Goal: Task Accomplishment & Management: Use online tool/utility

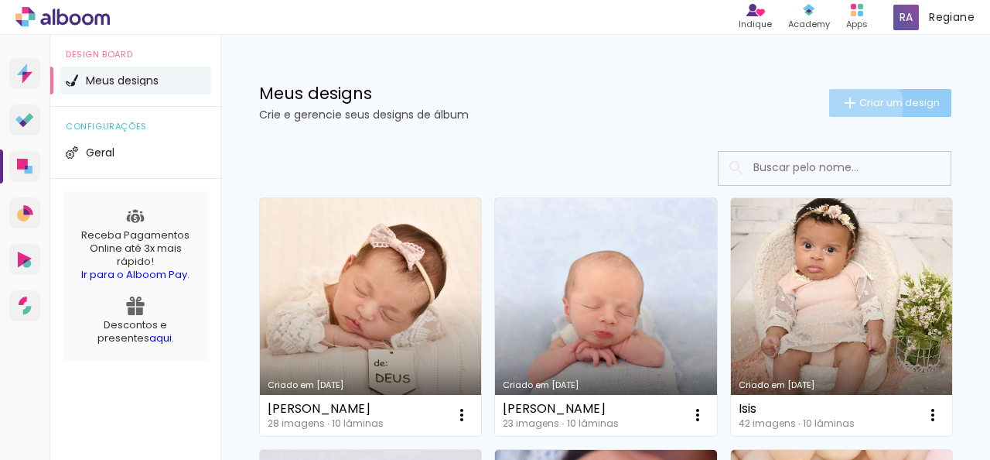
click at [860, 104] on span "Criar um design" at bounding box center [900, 102] width 80 height 10
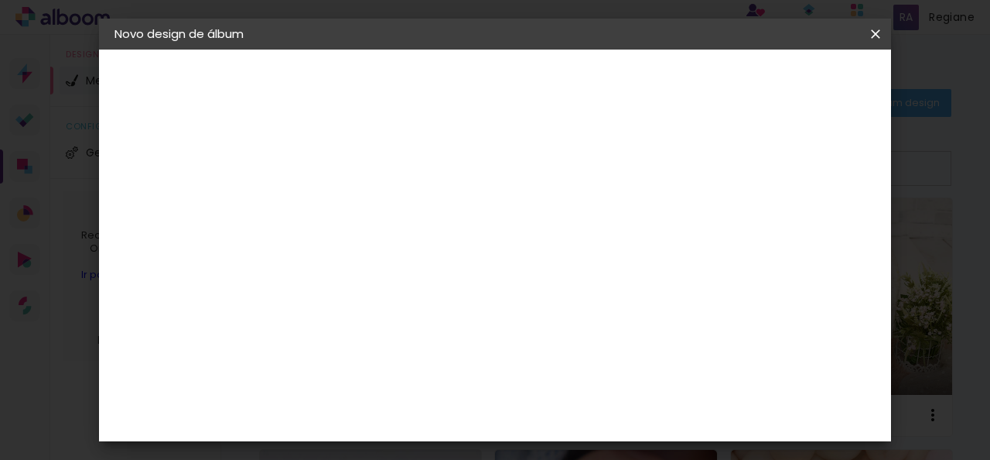
click at [368, 211] on input at bounding box center [368, 208] width 0 height 24
type input "[PERSON_NAME]"
type paper-input "[PERSON_NAME]"
click at [526, 91] on paper-button "Avançar" at bounding box center [488, 82] width 76 height 26
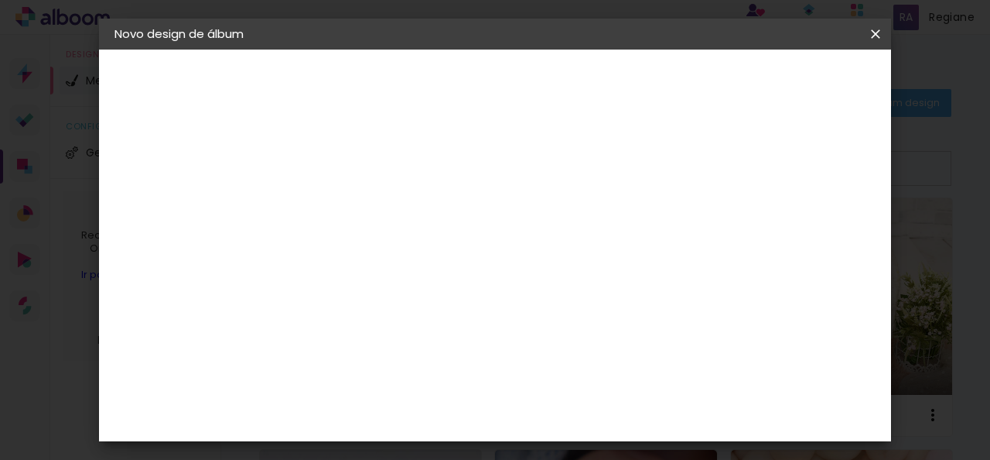
click at [0, 0] on slot "Avançar" at bounding box center [0, 0] width 0 height 0
click at [472, 368] on span "20 × 20" at bounding box center [436, 384] width 72 height 32
click at [0, 0] on slot "Avançar" at bounding box center [0, 0] width 0 height 0
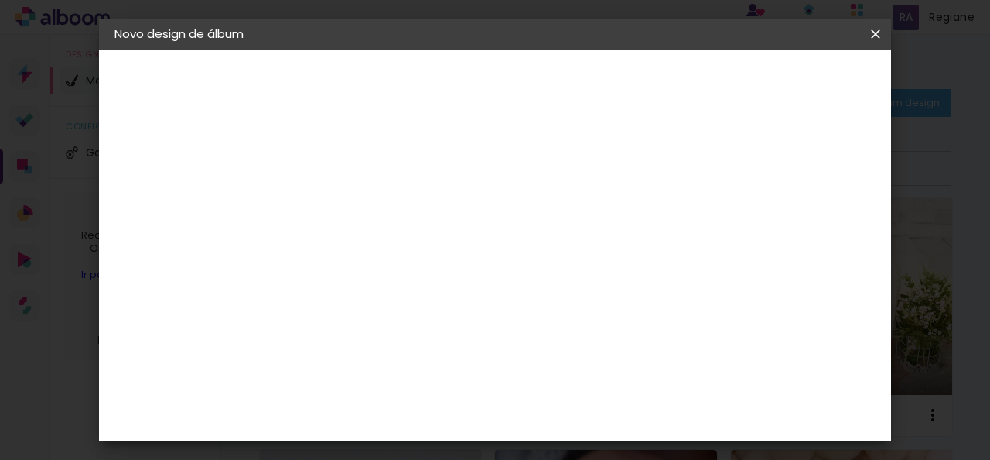
click at [578, 86] on span "Iniciar design" at bounding box center [560, 88] width 36 height 22
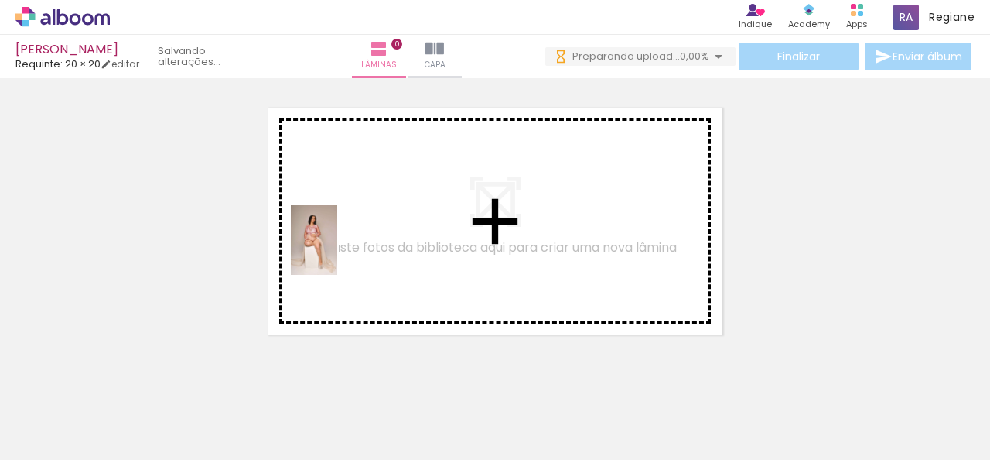
drag, startPoint x: 167, startPoint y: 416, endPoint x: 337, endPoint y: 251, distance: 236.9
click at [337, 251] on quentale-workspace at bounding box center [495, 230] width 990 height 460
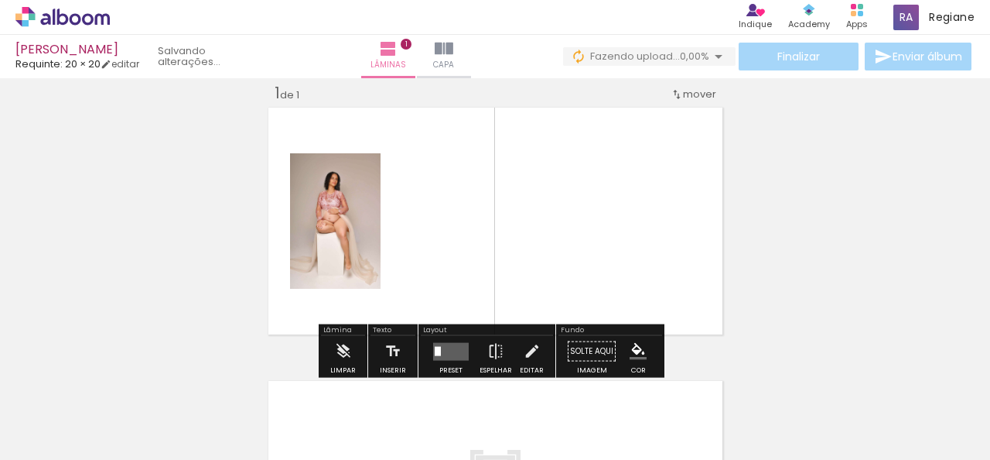
scroll to position [19, 0]
click at [82, 412] on iron-icon at bounding box center [79, 413] width 12 height 12
click at [0, 0] on slot "Não utilizadas" at bounding box center [0, 0] width 0 height 0
type input "Não utilizadas"
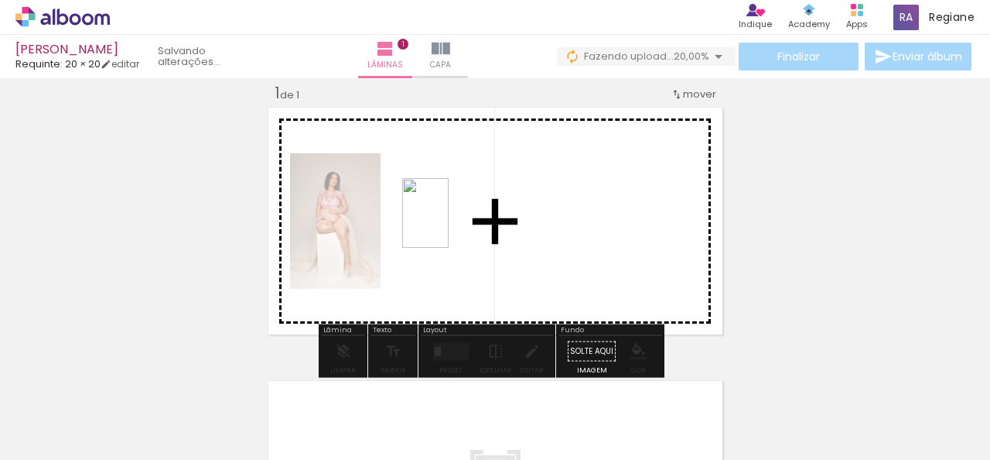
drag, startPoint x: 159, startPoint y: 412, endPoint x: 449, endPoint y: 224, distance: 345.3
click at [449, 224] on quentale-workspace at bounding box center [495, 230] width 990 height 460
drag, startPoint x: 165, startPoint y: 419, endPoint x: 626, endPoint y: 233, distance: 497.4
click at [626, 233] on quentale-workspace at bounding box center [495, 230] width 990 height 460
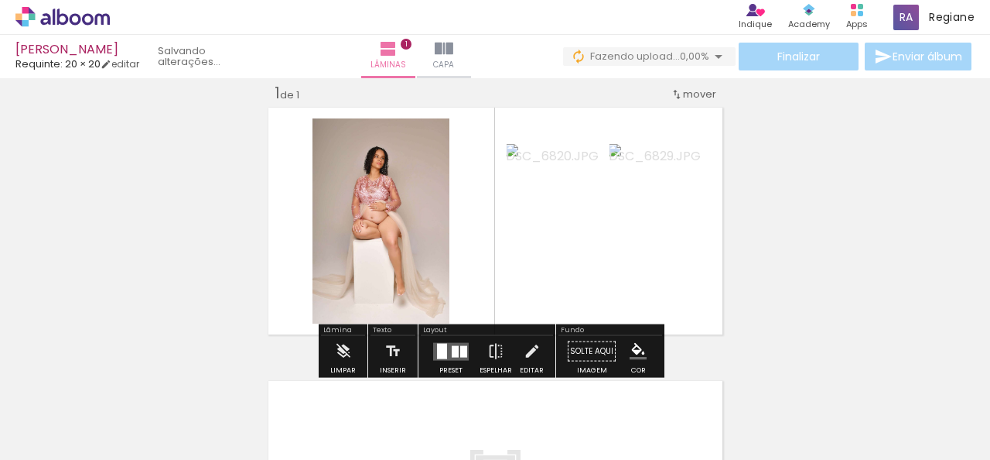
click at [443, 348] on div at bounding box center [442, 350] width 10 height 15
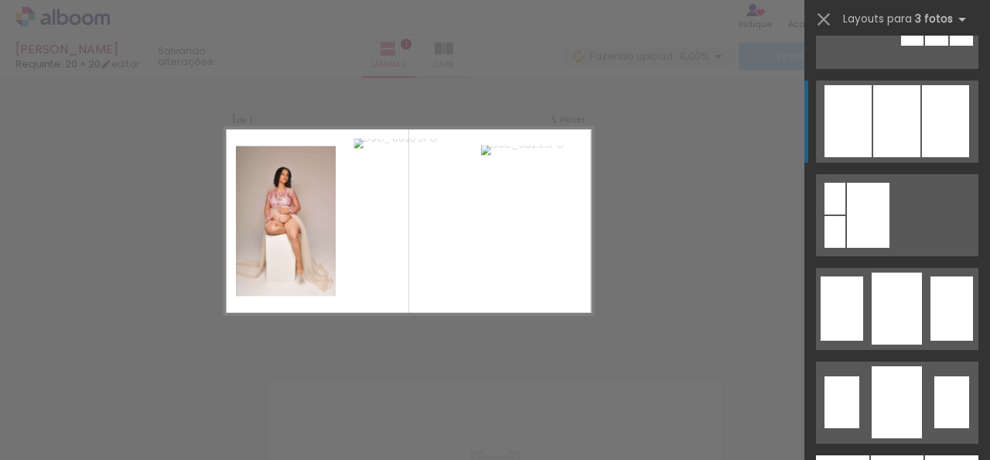
scroll to position [1161, 0]
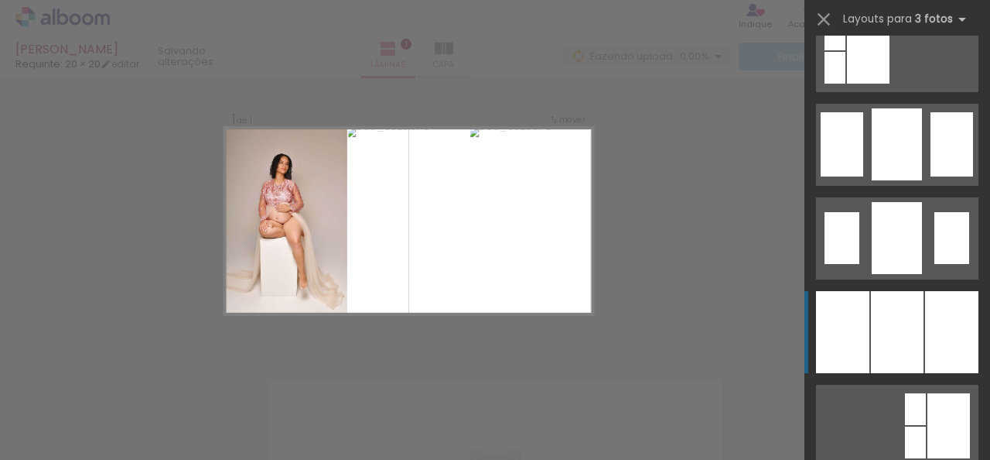
click at [910, 314] on div at bounding box center [897, 332] width 53 height 82
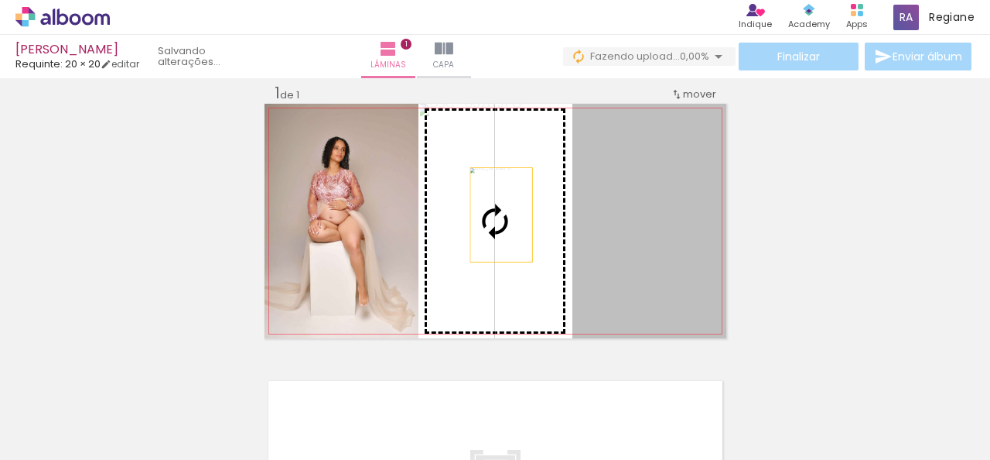
drag, startPoint x: 668, startPoint y: 248, endPoint x: 495, endPoint y: 214, distance: 175.9
click at [0, 0] on slot at bounding box center [0, 0] width 0 height 0
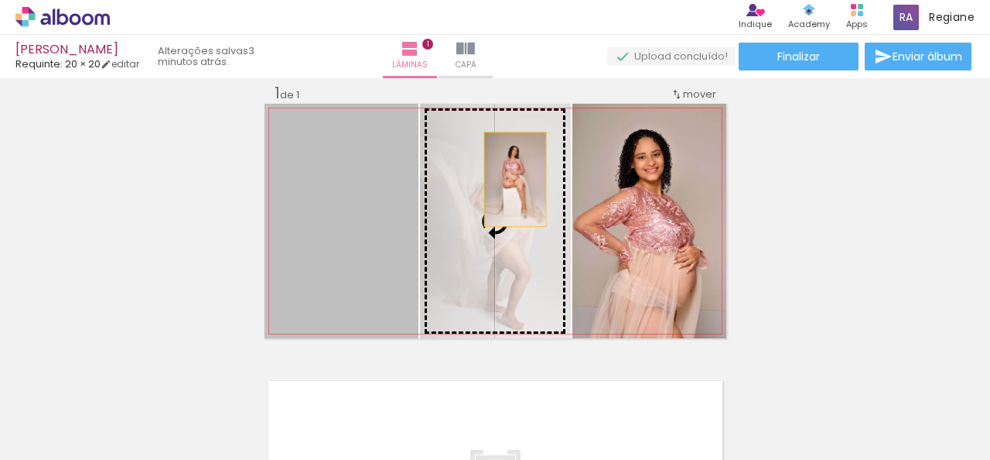
drag, startPoint x: 319, startPoint y: 211, endPoint x: 519, endPoint y: 177, distance: 203.3
click at [0, 0] on slot at bounding box center [0, 0] width 0 height 0
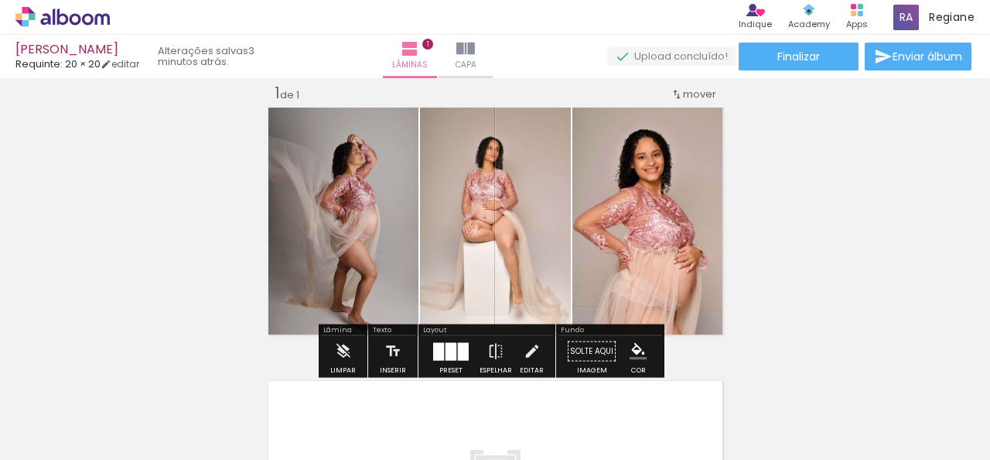
click at [127, 365] on iron-horizontal-list at bounding box center [111, 411] width 31 height 97
click at [458, 351] on div at bounding box center [463, 351] width 11 height 18
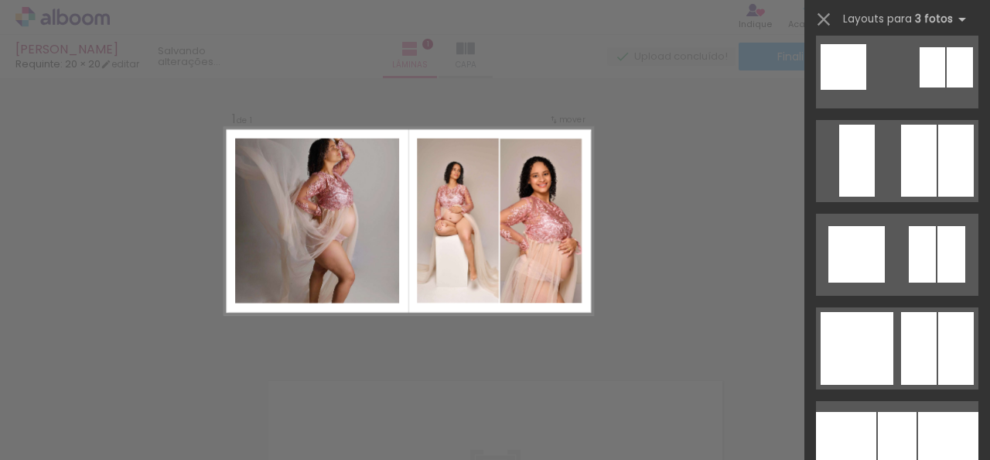
scroll to position [2023, 0]
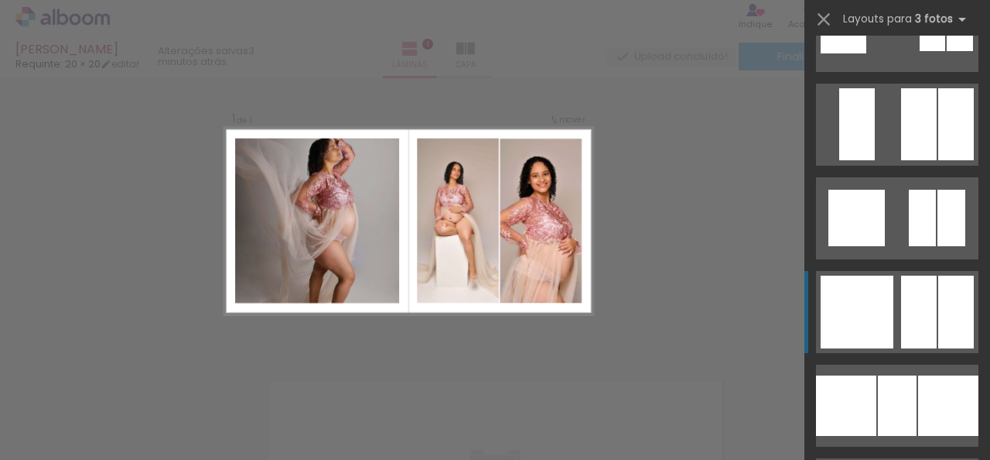
click at [920, 318] on div at bounding box center [919, 311] width 36 height 73
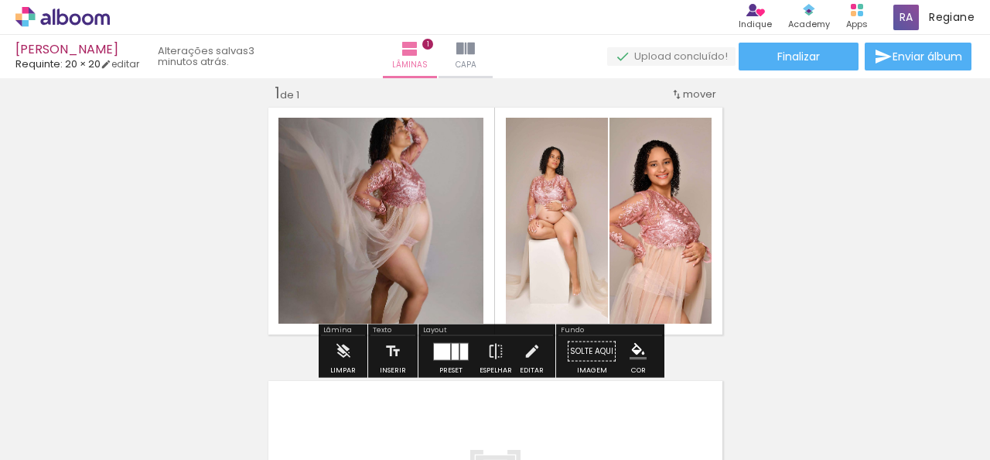
click at [659, 246] on quentale-photo at bounding box center [661, 221] width 102 height 206
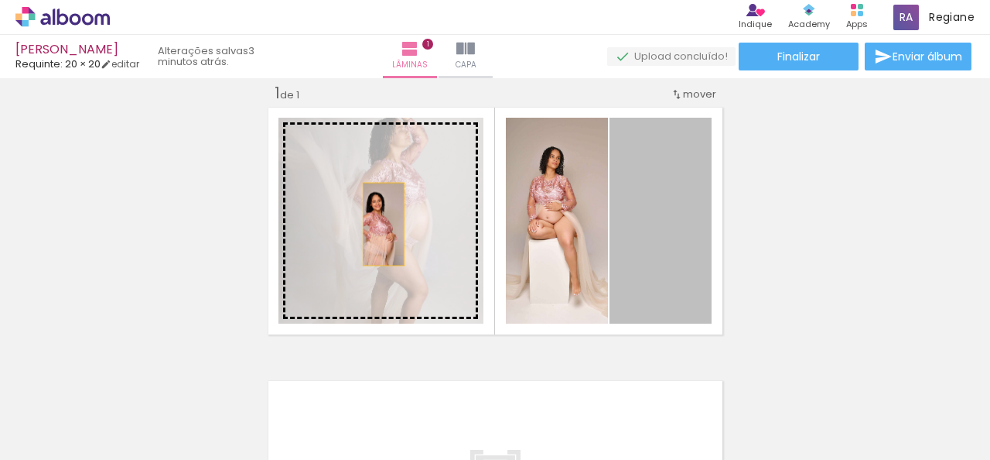
drag, startPoint x: 659, startPoint y: 234, endPoint x: 375, endPoint y: 224, distance: 284.9
click at [0, 0] on slot at bounding box center [0, 0] width 0 height 0
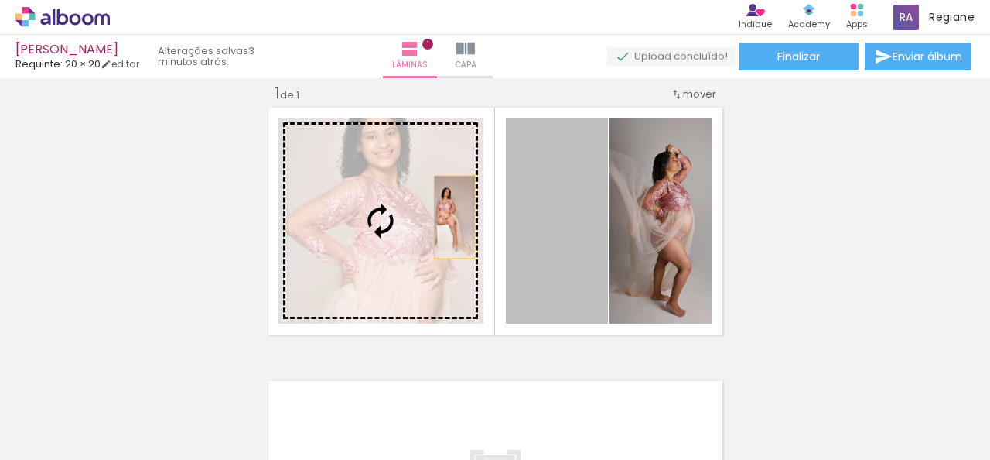
drag, startPoint x: 579, startPoint y: 236, endPoint x: 449, endPoint y: 217, distance: 131.4
click at [0, 0] on slot at bounding box center [0, 0] width 0 height 0
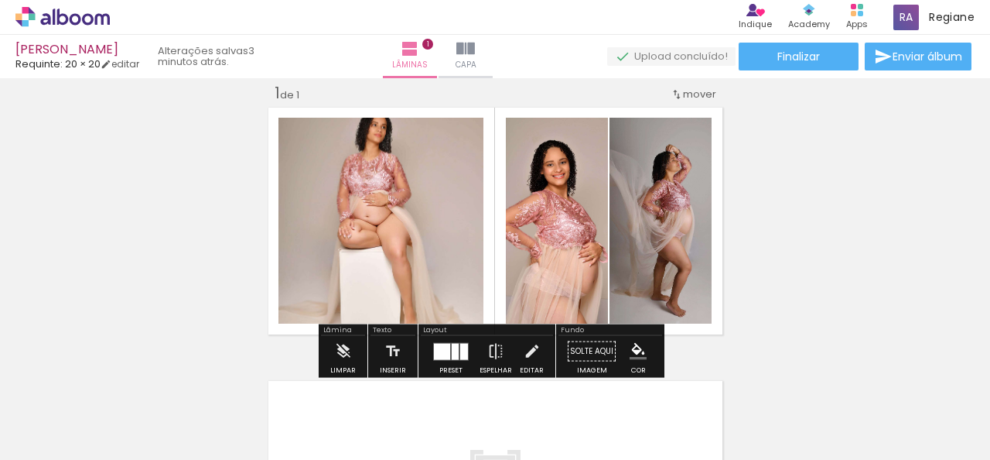
click at [437, 361] on div at bounding box center [451, 351] width 42 height 31
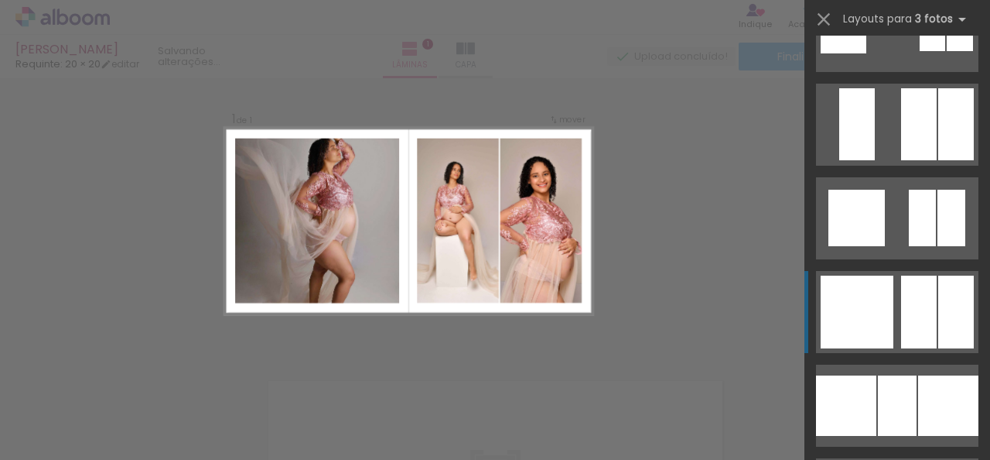
scroll to position [2247, 0]
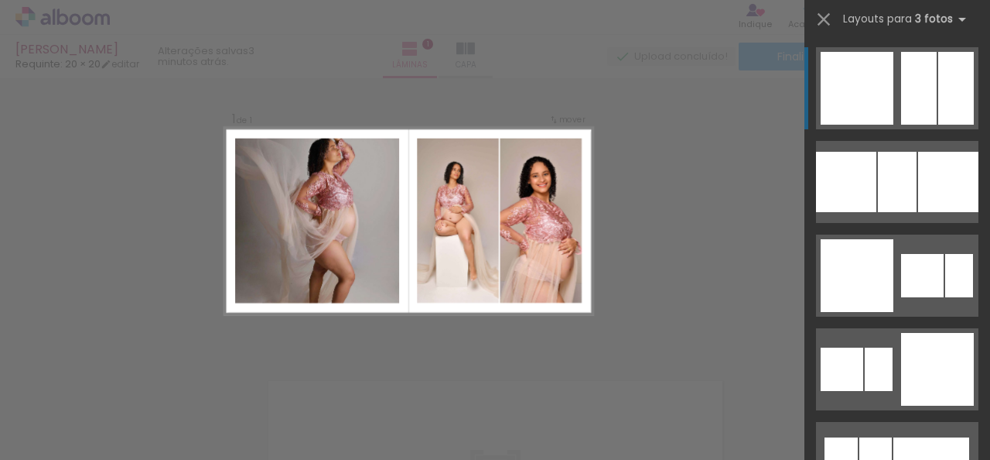
click at [904, 104] on div at bounding box center [919, 88] width 36 height 73
click at [869, 94] on div at bounding box center [857, 88] width 73 height 73
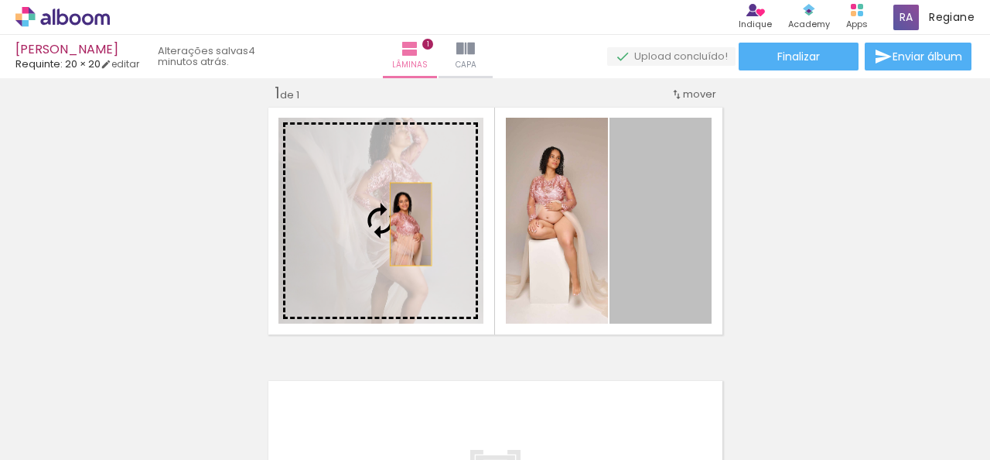
drag, startPoint x: 655, startPoint y: 217, endPoint x: 399, endPoint y: 225, distance: 255.5
click at [0, 0] on slot at bounding box center [0, 0] width 0 height 0
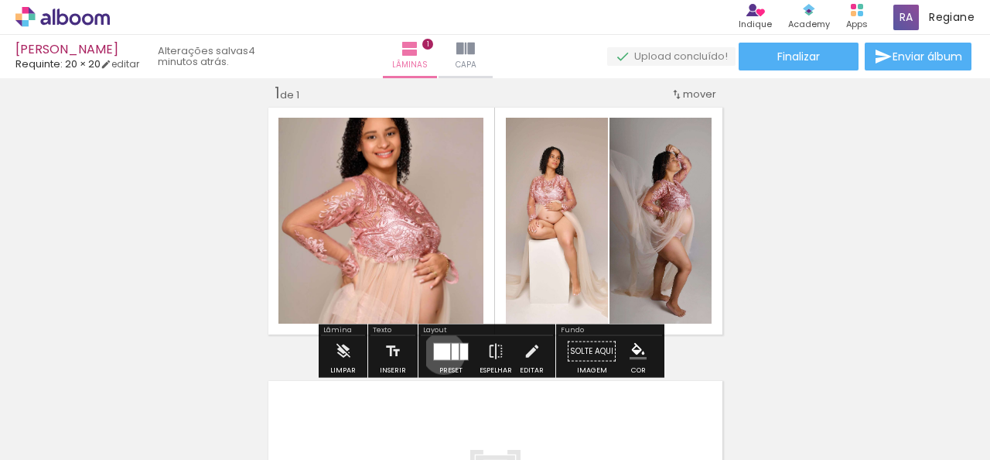
click at [440, 352] on div at bounding box center [442, 351] width 16 height 16
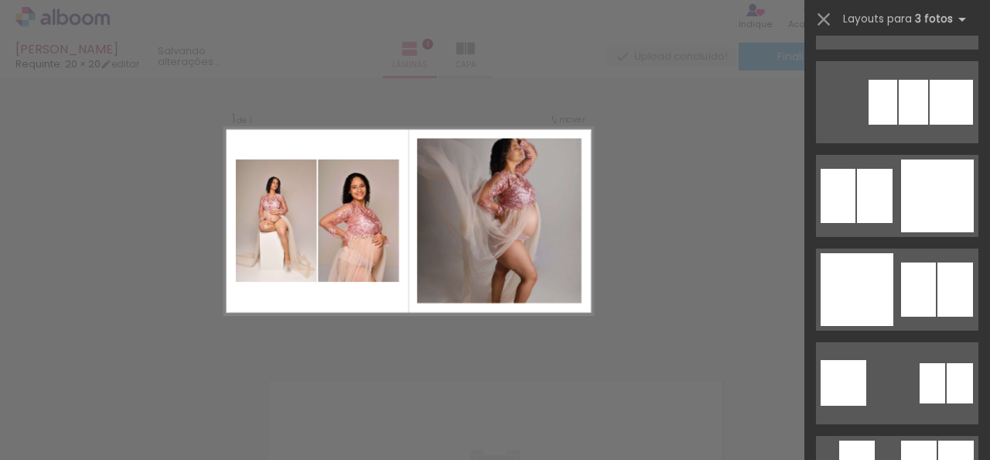
scroll to position [1628, 0]
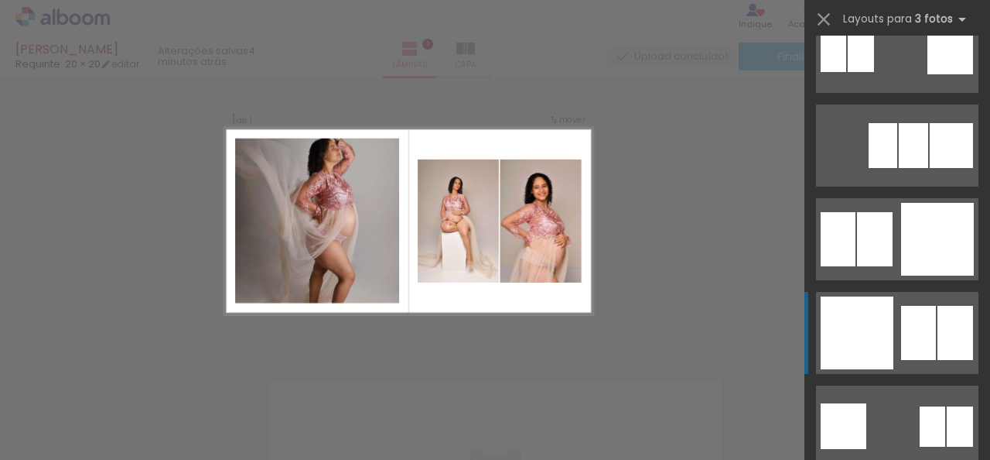
click at [909, 301] on quentale-layouter at bounding box center [897, 333] width 162 height 82
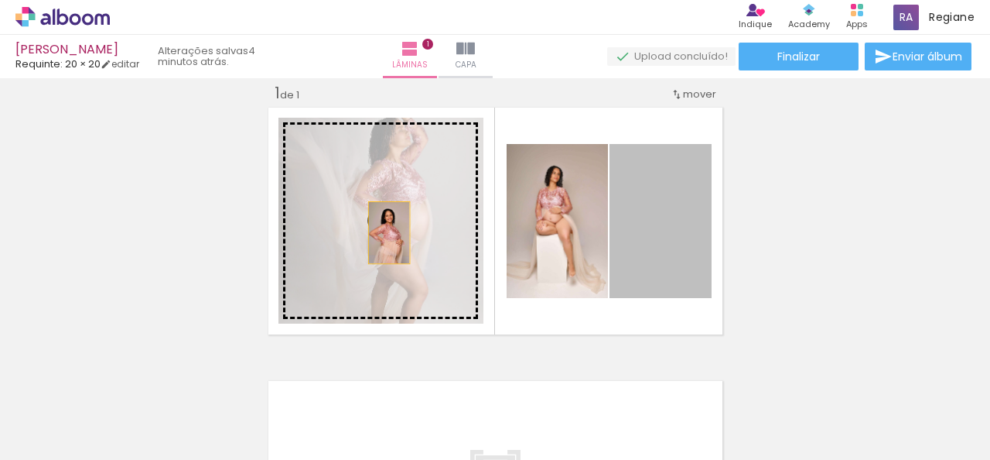
drag, startPoint x: 669, startPoint y: 229, endPoint x: 383, endPoint y: 232, distance: 286.3
click at [0, 0] on slot at bounding box center [0, 0] width 0 height 0
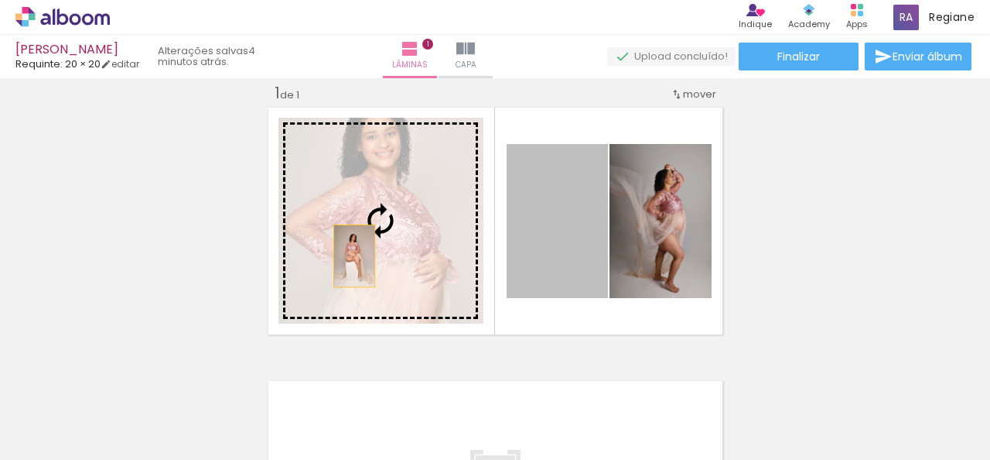
drag, startPoint x: 528, startPoint y: 258, endPoint x: 348, endPoint y: 255, distance: 180.3
click at [0, 0] on slot at bounding box center [0, 0] width 0 height 0
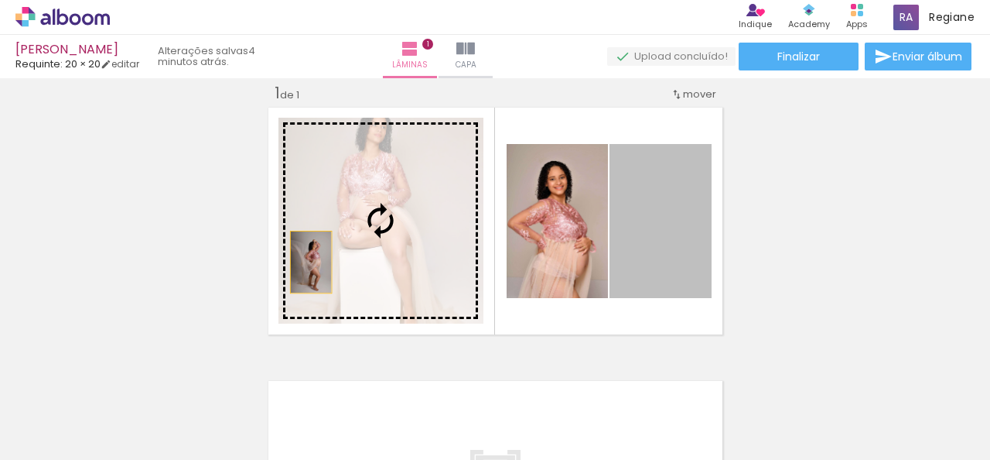
drag, startPoint x: 638, startPoint y: 264, endPoint x: 305, endPoint y: 262, distance: 332.7
click at [0, 0] on slot at bounding box center [0, 0] width 0 height 0
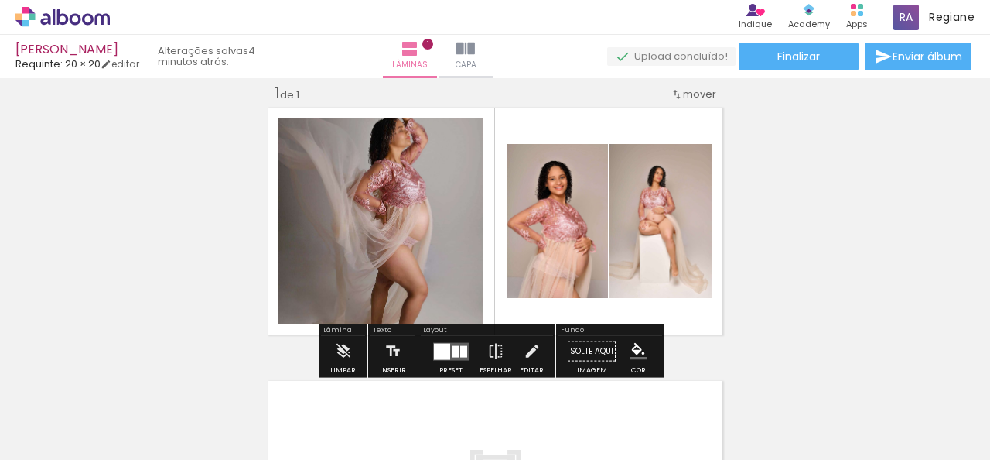
click at [436, 347] on div at bounding box center [442, 351] width 16 height 16
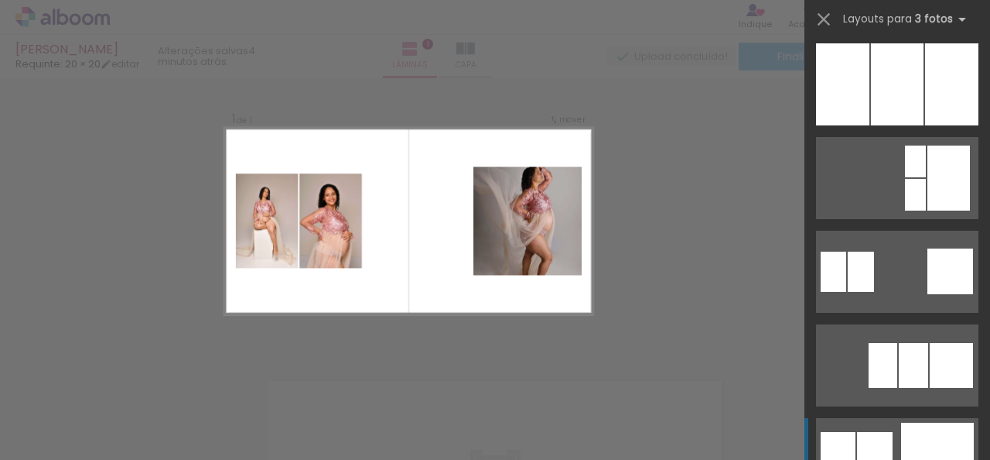
scroll to position [1253, 0]
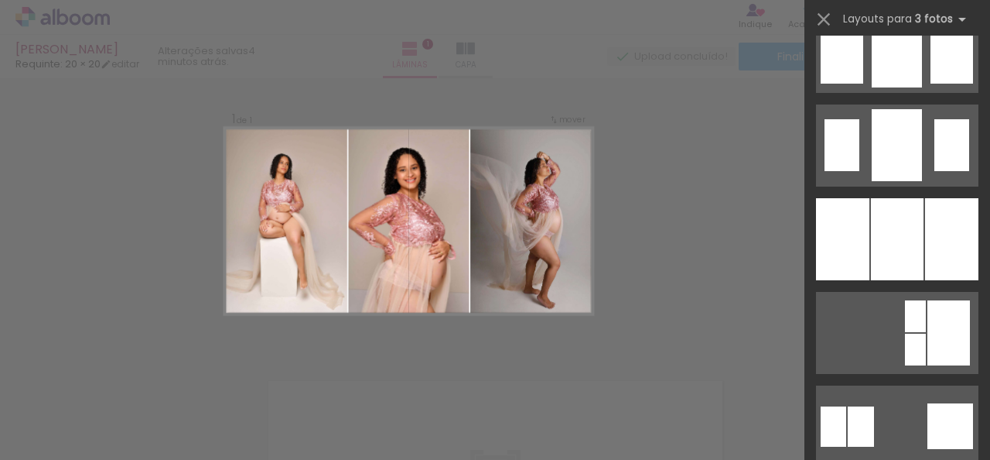
click at [898, 255] on div at bounding box center [897, 239] width 53 height 82
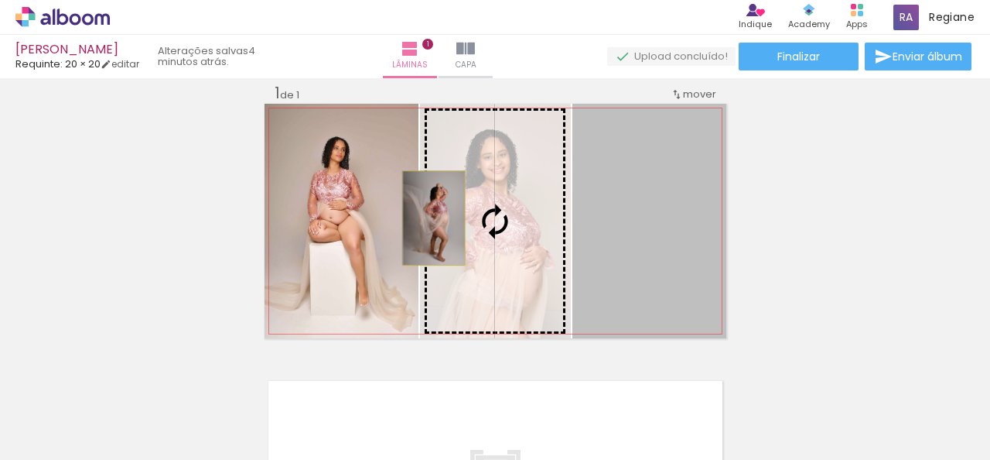
drag, startPoint x: 616, startPoint y: 215, endPoint x: 428, endPoint y: 217, distance: 188.0
click at [0, 0] on slot at bounding box center [0, 0] width 0 height 0
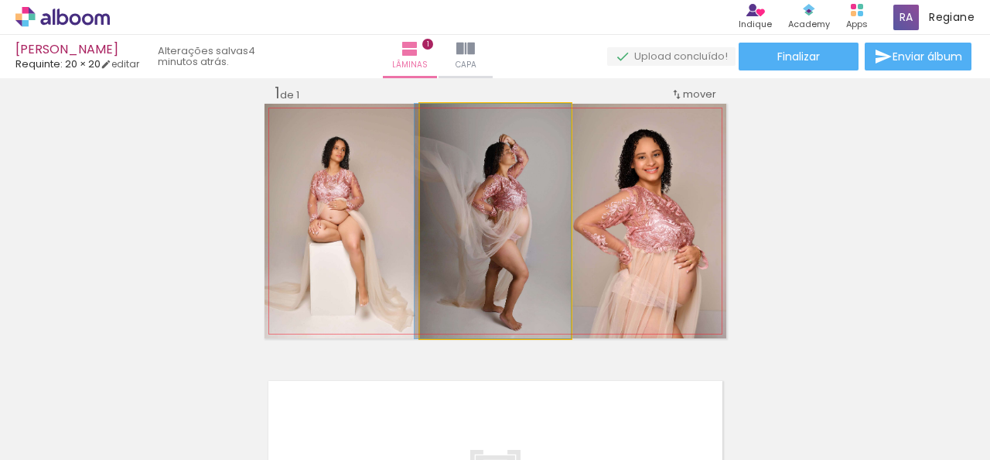
drag, startPoint x: 508, startPoint y: 245, endPoint x: 505, endPoint y: 220, distance: 24.9
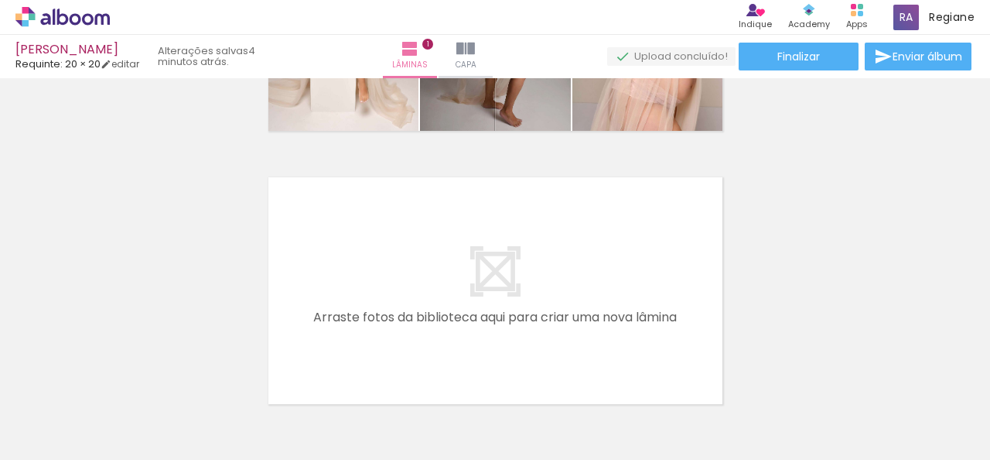
scroll to position [322, 0]
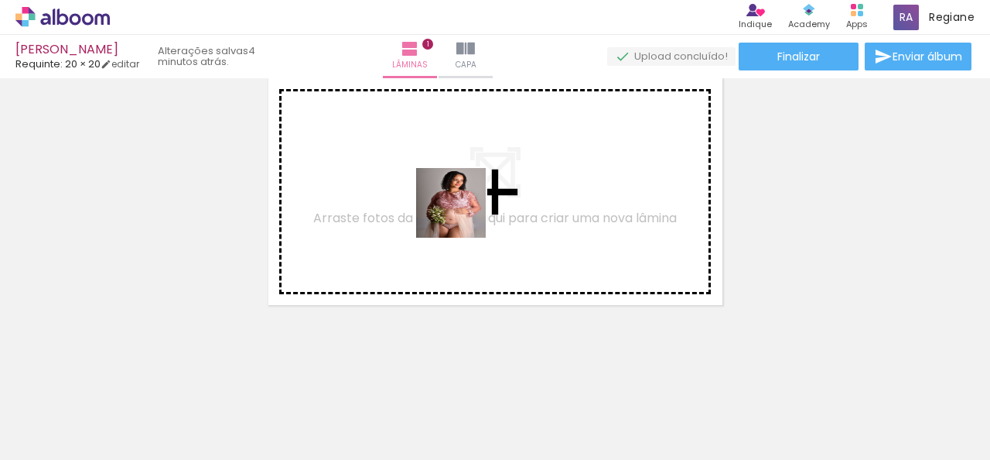
drag, startPoint x: 168, startPoint y: 404, endPoint x: 380, endPoint y: 280, distance: 245.5
click at [457, 217] on quentale-workspace at bounding box center [495, 230] width 990 height 460
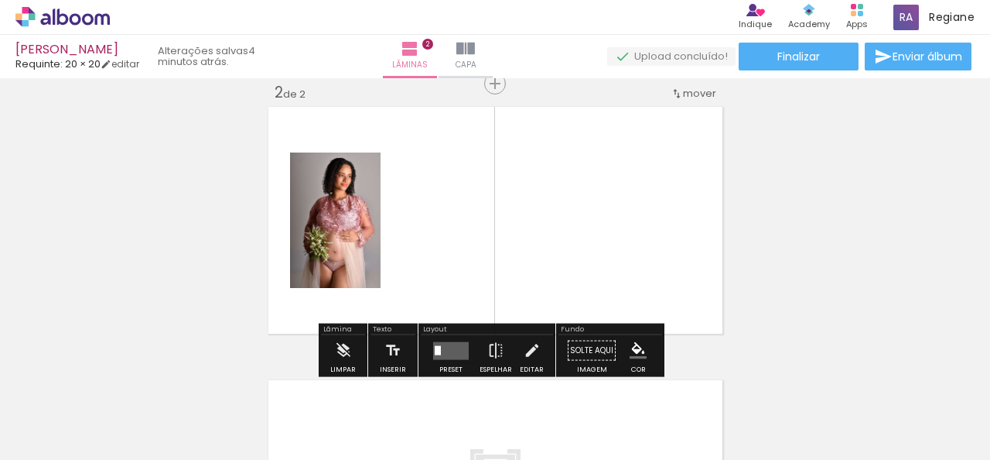
scroll to position [292, 0]
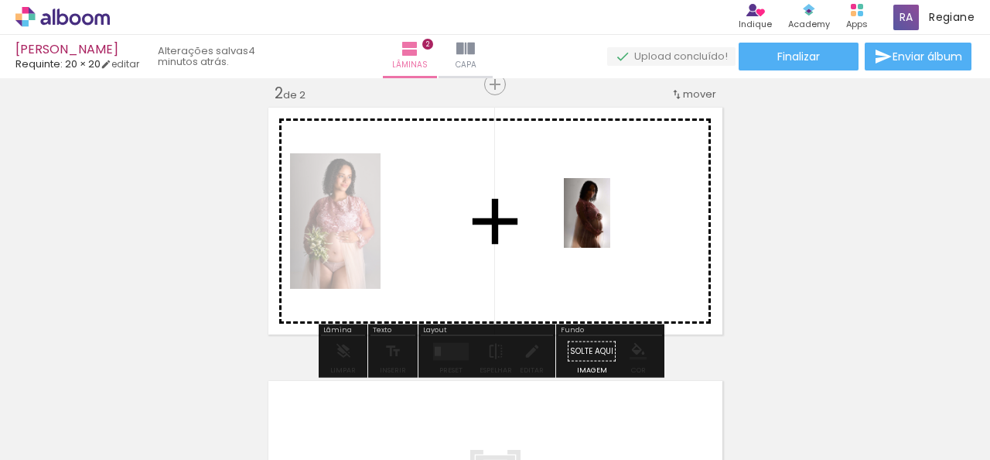
drag, startPoint x: 165, startPoint y: 402, endPoint x: 611, endPoint y: 224, distance: 479.6
click at [611, 224] on quentale-workspace at bounding box center [495, 230] width 990 height 460
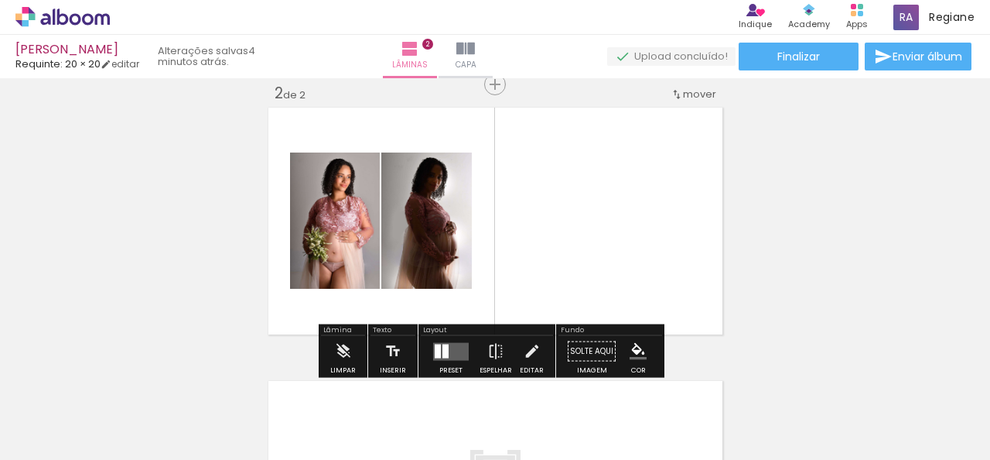
click at [444, 342] on quentale-layouter at bounding box center [451, 351] width 36 height 18
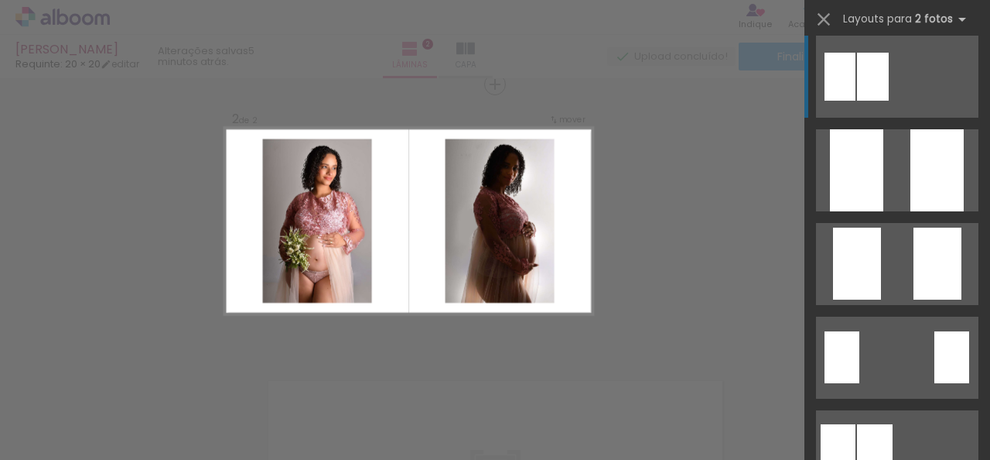
scroll to position [0, 0]
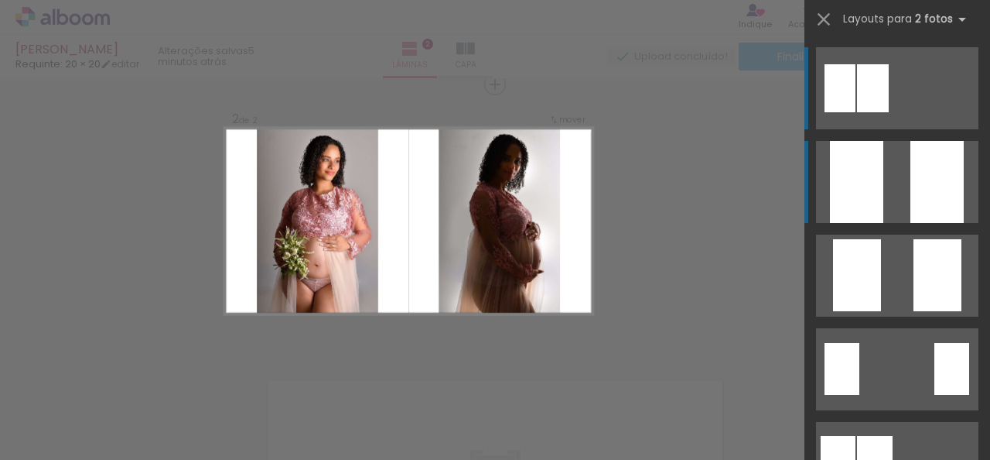
click at [904, 194] on quentale-layouter at bounding box center [897, 182] width 162 height 82
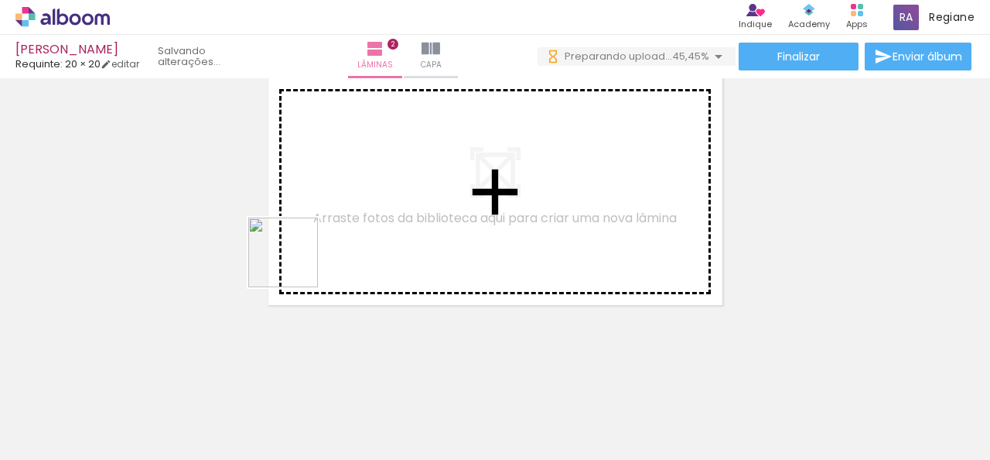
drag, startPoint x: 229, startPoint y: 416, endPoint x: 323, endPoint y: 204, distance: 232.1
click at [323, 204] on quentale-workspace at bounding box center [495, 230] width 990 height 460
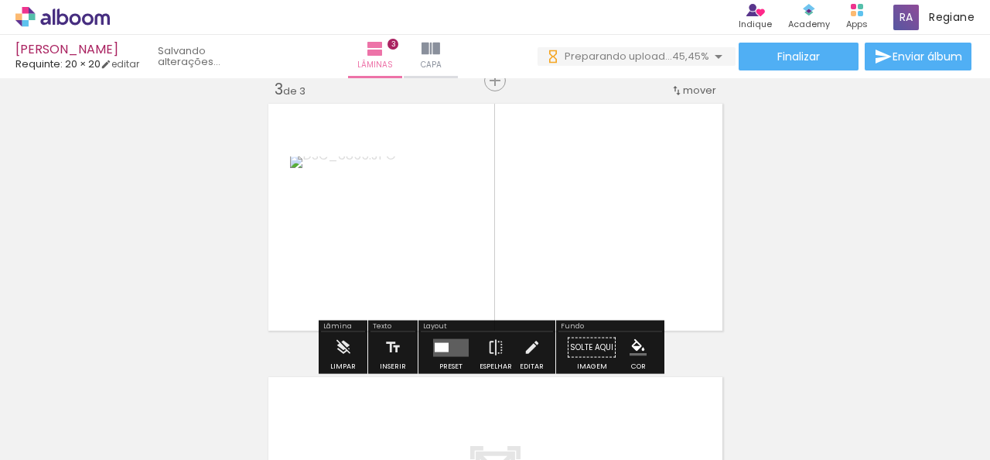
scroll to position [566, 0]
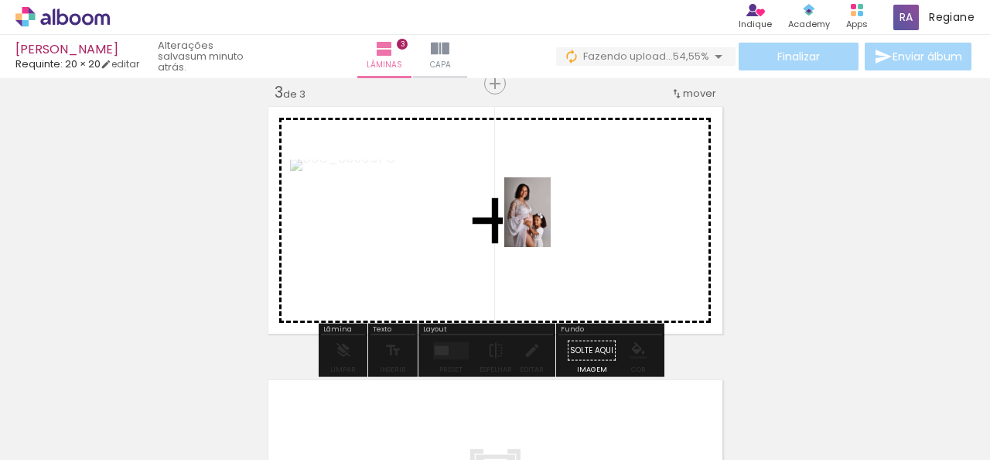
drag, startPoint x: 161, startPoint y: 413, endPoint x: 567, endPoint y: 217, distance: 450.9
click at [567, 217] on quentale-workspace at bounding box center [495, 230] width 990 height 460
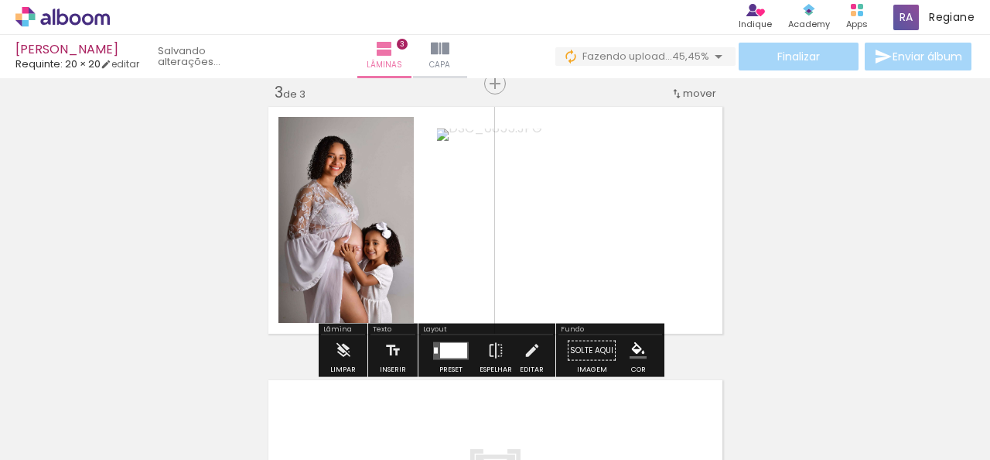
click at [449, 353] on div at bounding box center [453, 349] width 27 height 15
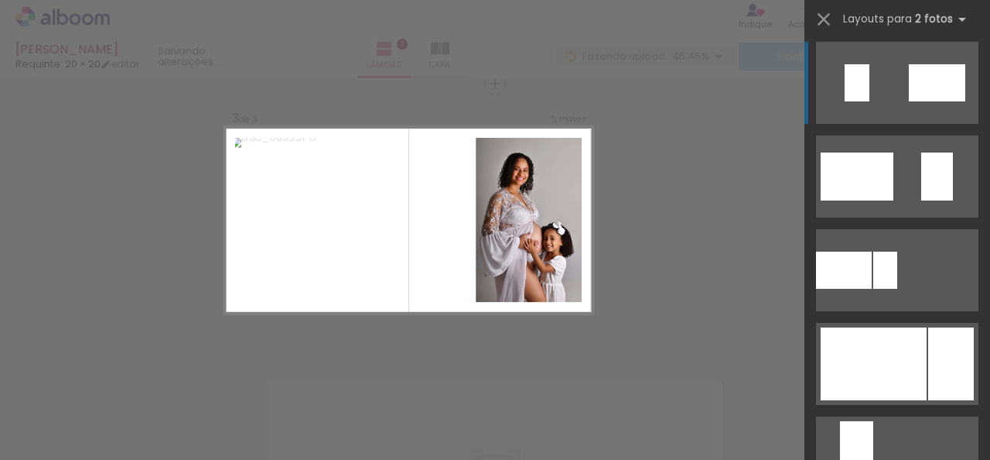
scroll to position [542, 0]
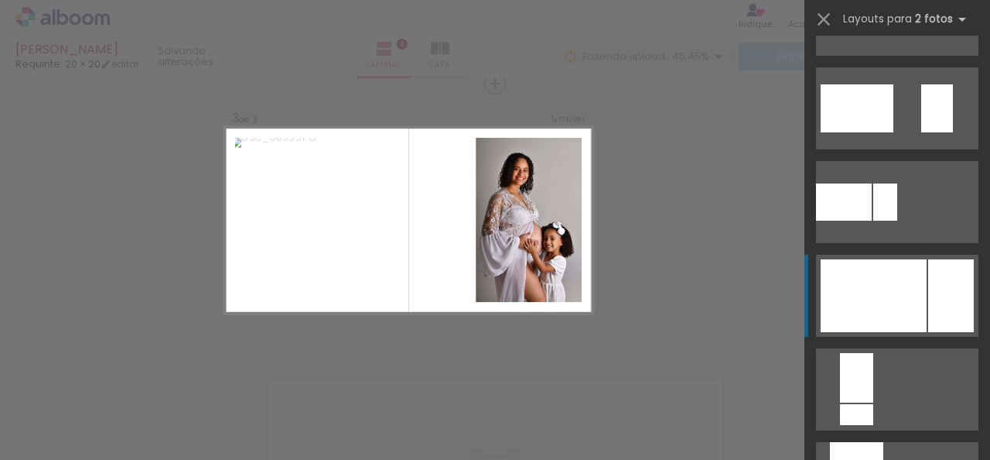
click at [892, 301] on div at bounding box center [874, 295] width 106 height 73
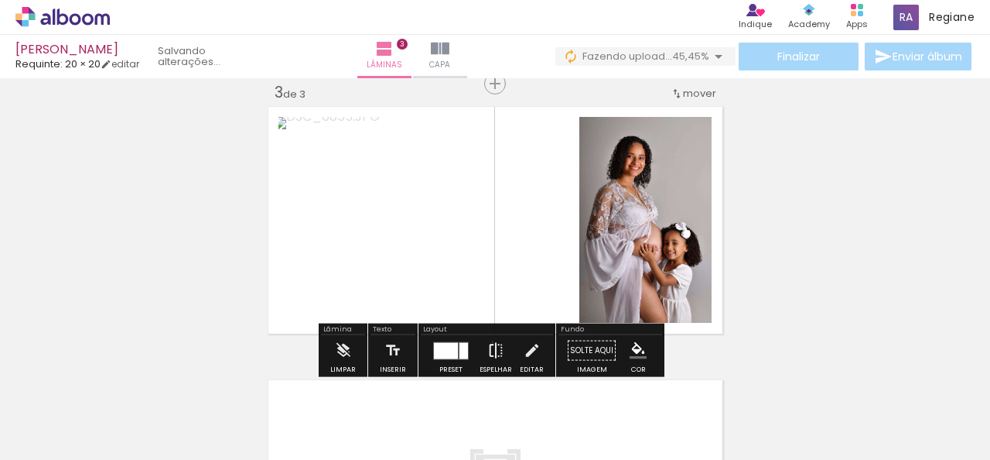
click at [489, 341] on iron-icon at bounding box center [495, 350] width 17 height 31
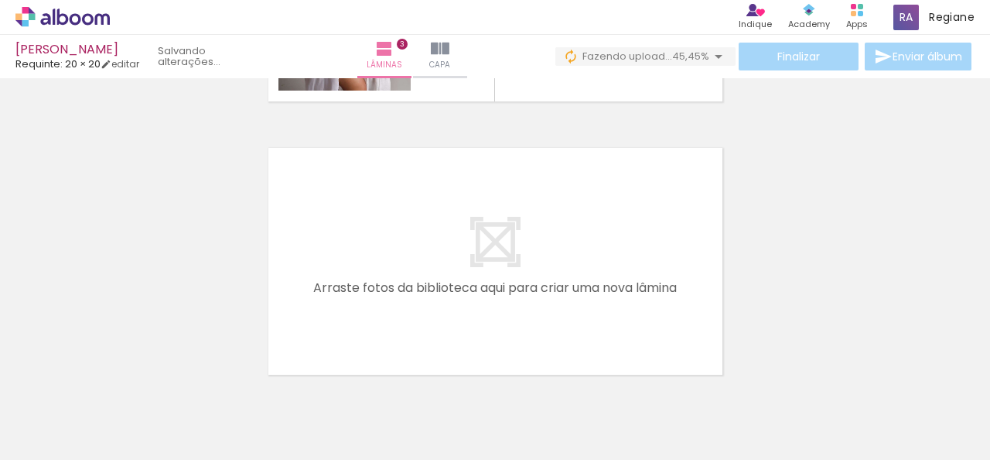
scroll to position [868, 0]
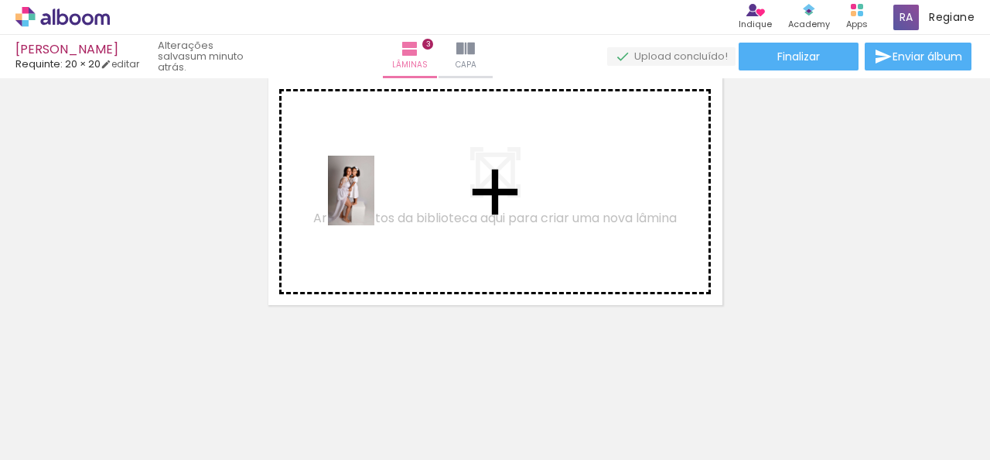
drag, startPoint x: 164, startPoint y: 419, endPoint x: 375, endPoint y: 202, distance: 302.6
click at [375, 202] on quentale-workspace at bounding box center [495, 230] width 990 height 460
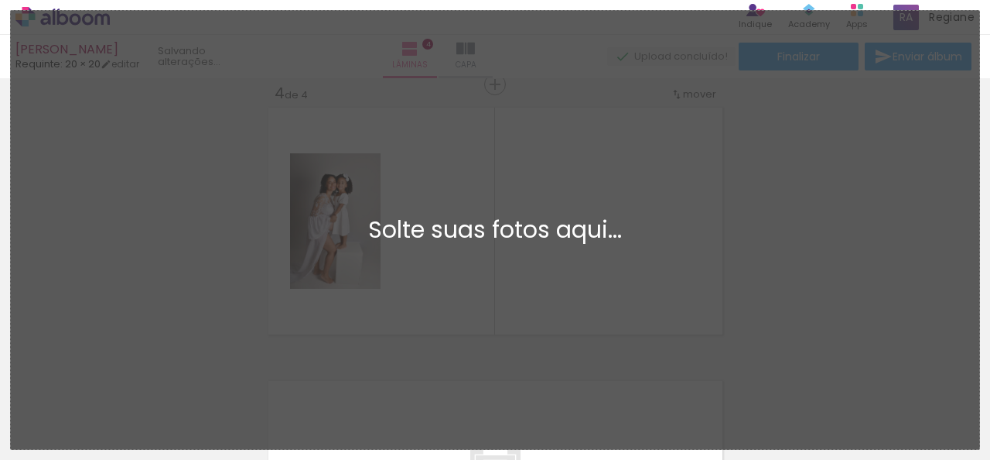
scroll to position [0, 0]
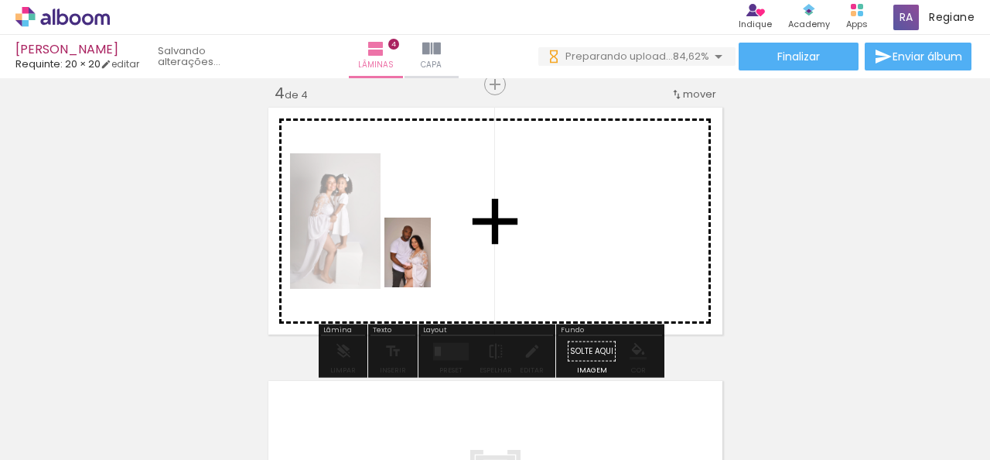
drag, startPoint x: 411, startPoint y: 412, endPoint x: 431, endPoint y: 264, distance: 149.9
click at [431, 264] on quentale-workspace at bounding box center [495, 230] width 990 height 460
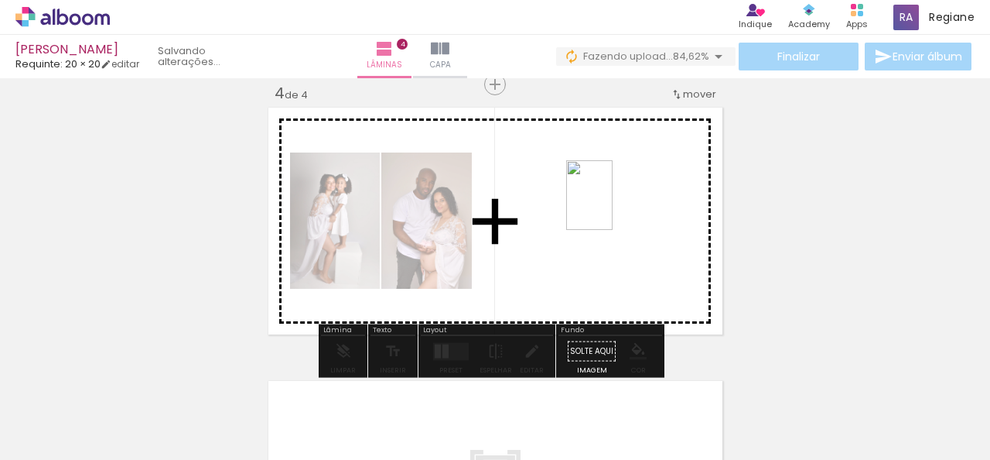
drag, startPoint x: 421, startPoint y: 431, endPoint x: 613, endPoint y: 207, distance: 295.3
click at [613, 207] on quentale-workspace at bounding box center [495, 230] width 990 height 460
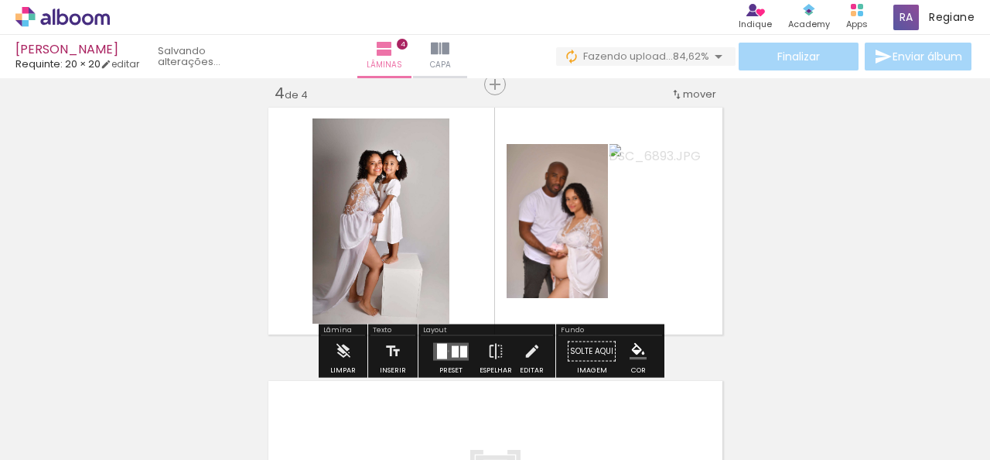
click at [445, 350] on quentale-layouter at bounding box center [451, 351] width 36 height 18
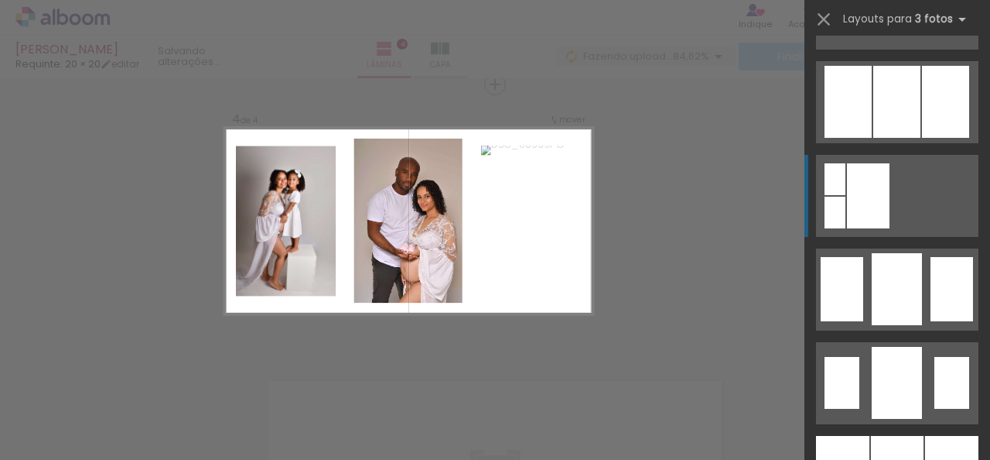
scroll to position [1161, 0]
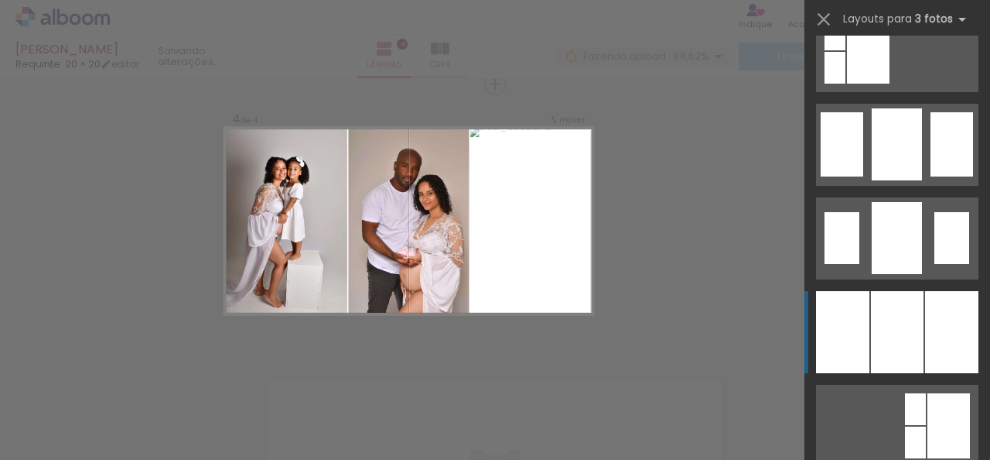
click at [894, 297] on div at bounding box center [897, 332] width 53 height 82
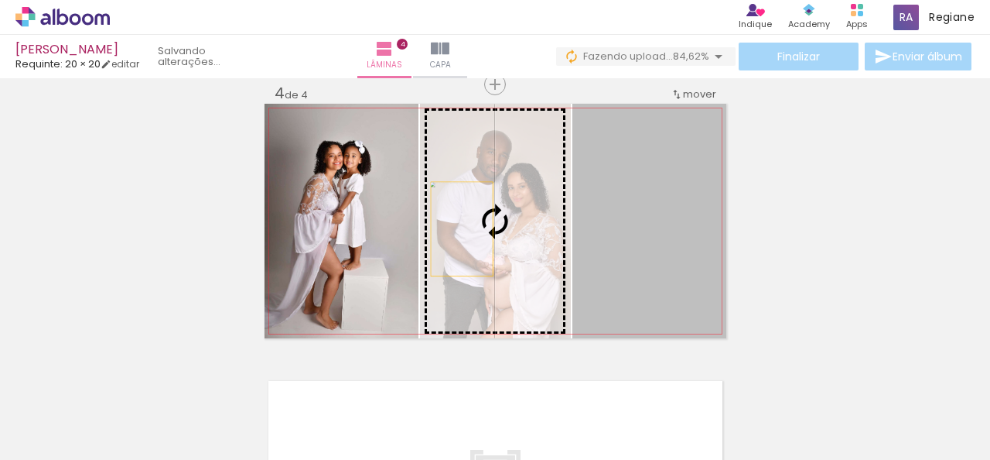
drag, startPoint x: 650, startPoint y: 243, endPoint x: 456, endPoint y: 228, distance: 194.8
click at [0, 0] on slot at bounding box center [0, 0] width 0 height 0
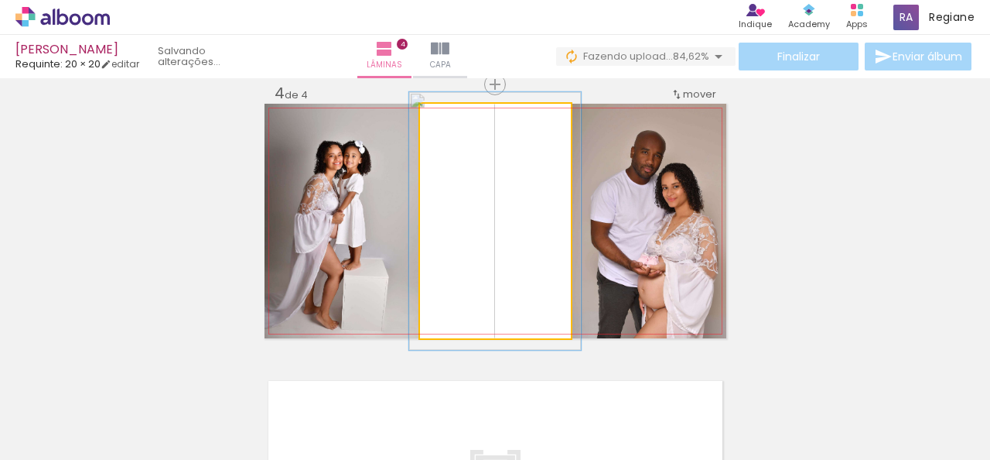
click at [464, 118] on div at bounding box center [461, 120] width 25 height 25
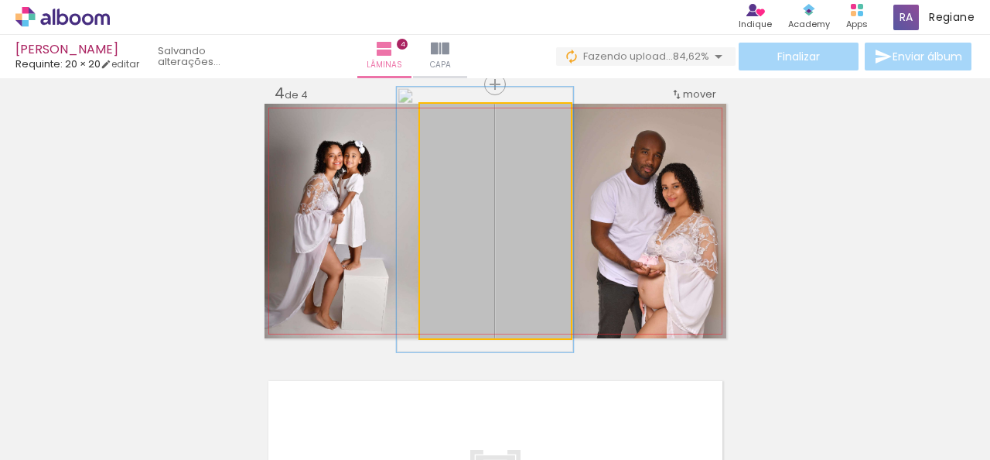
drag, startPoint x: 508, startPoint y: 190, endPoint x: 498, endPoint y: 188, distance: 10.2
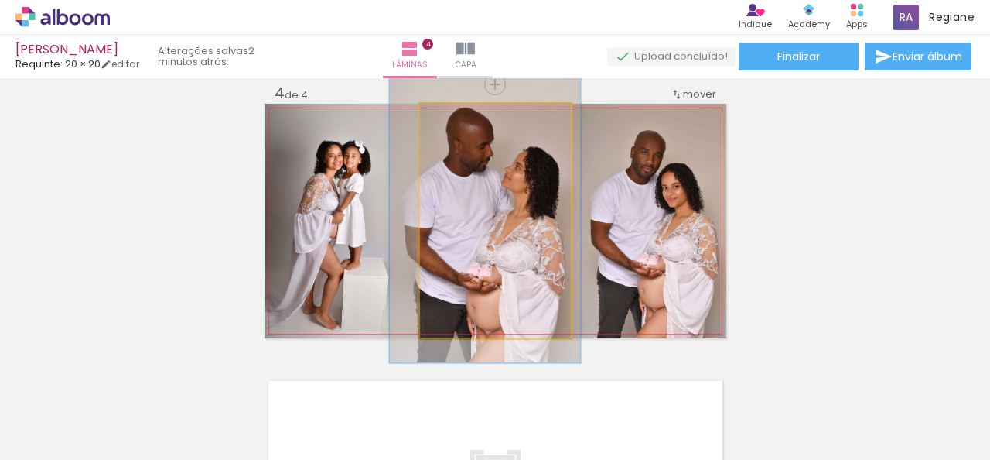
type paper-slider "122"
click at [467, 116] on div at bounding box center [470, 120] width 14 height 14
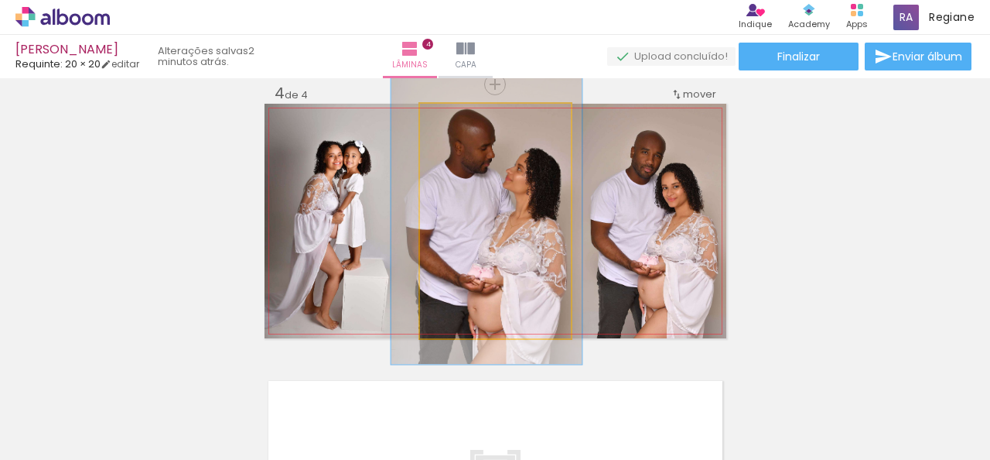
drag, startPoint x: 542, startPoint y: 212, endPoint x: 543, endPoint y: 221, distance: 8.7
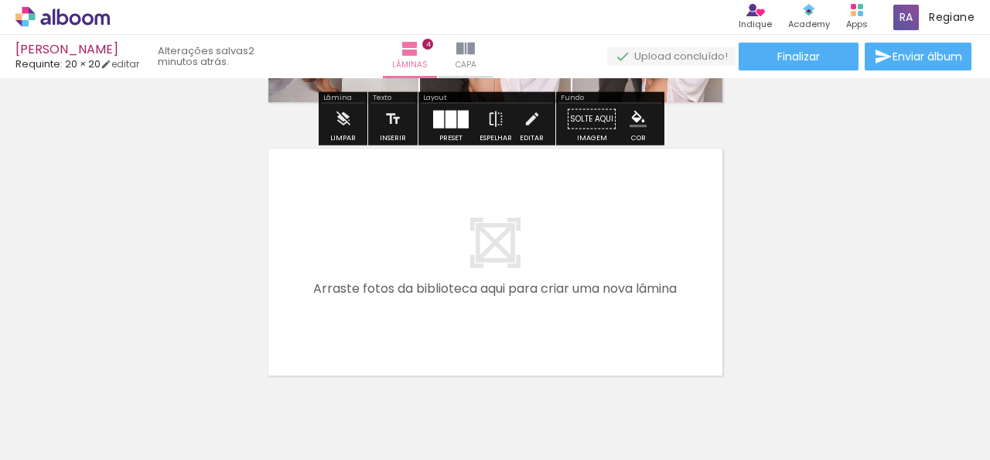
scroll to position [1141, 0]
